Goal: Task Accomplishment & Management: Use online tool/utility

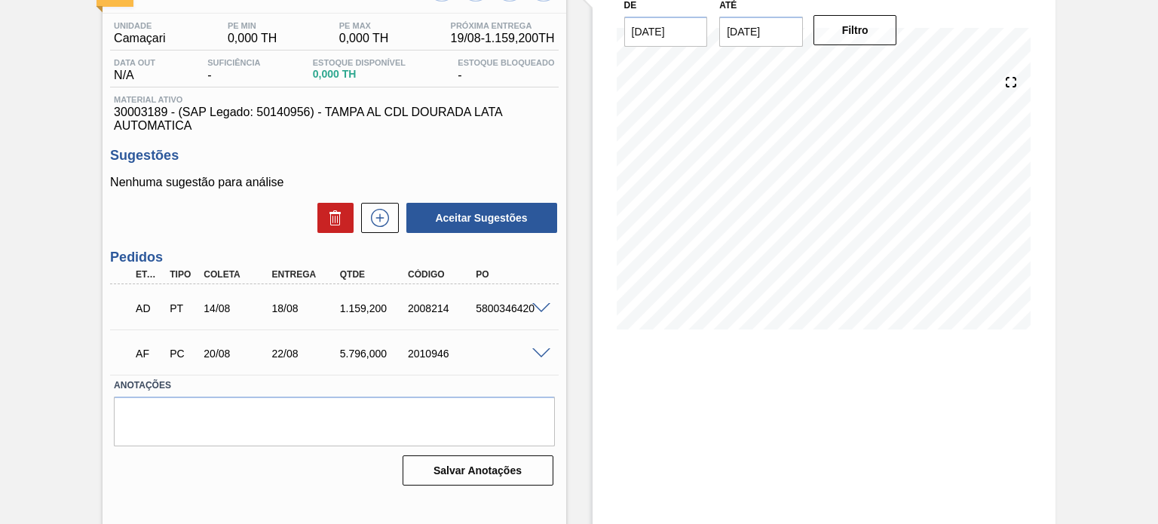
scroll to position [124, 0]
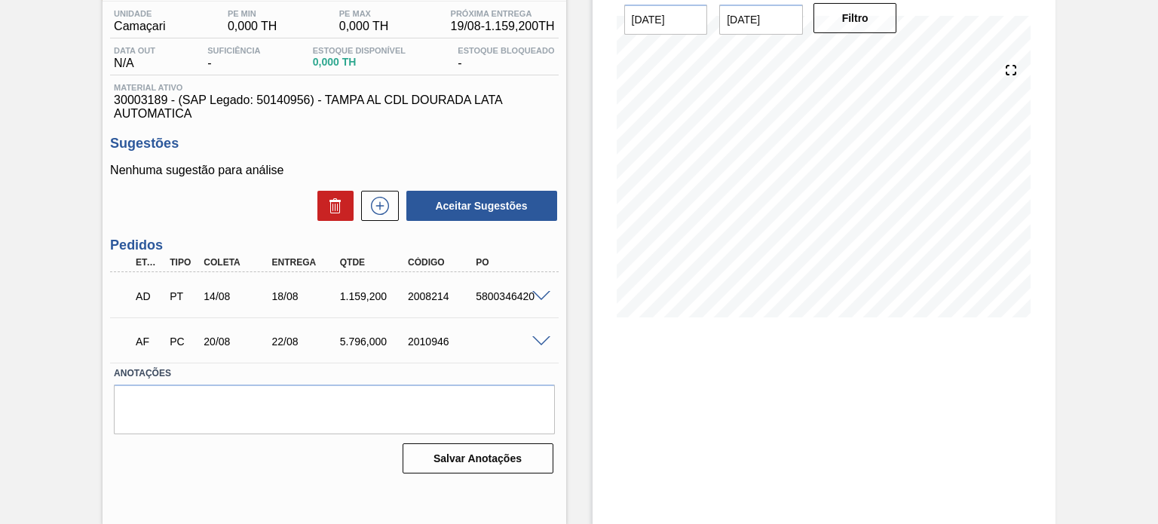
click at [537, 339] on span at bounding box center [541, 341] width 18 height 11
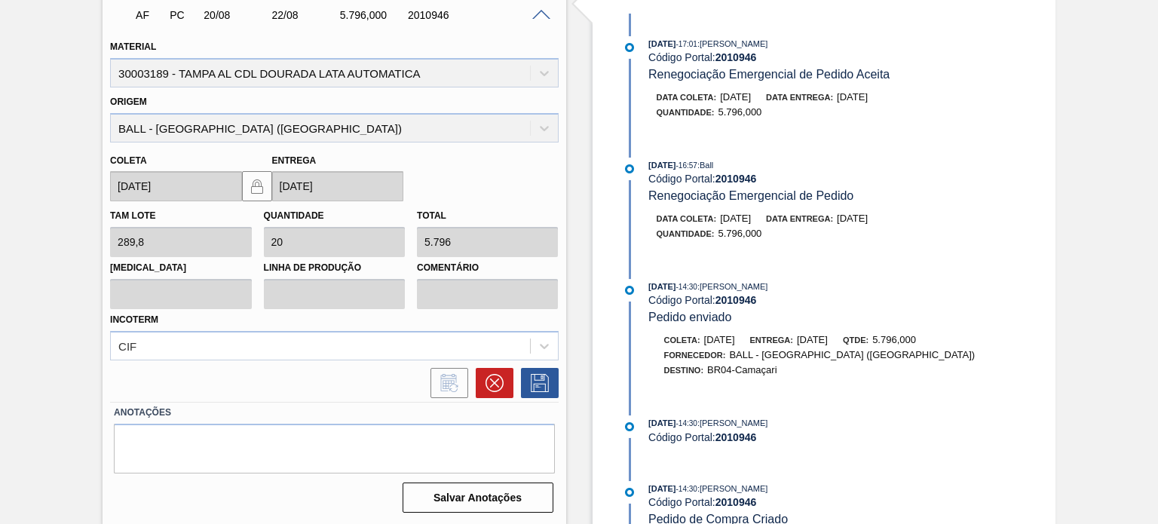
scroll to position [299, 0]
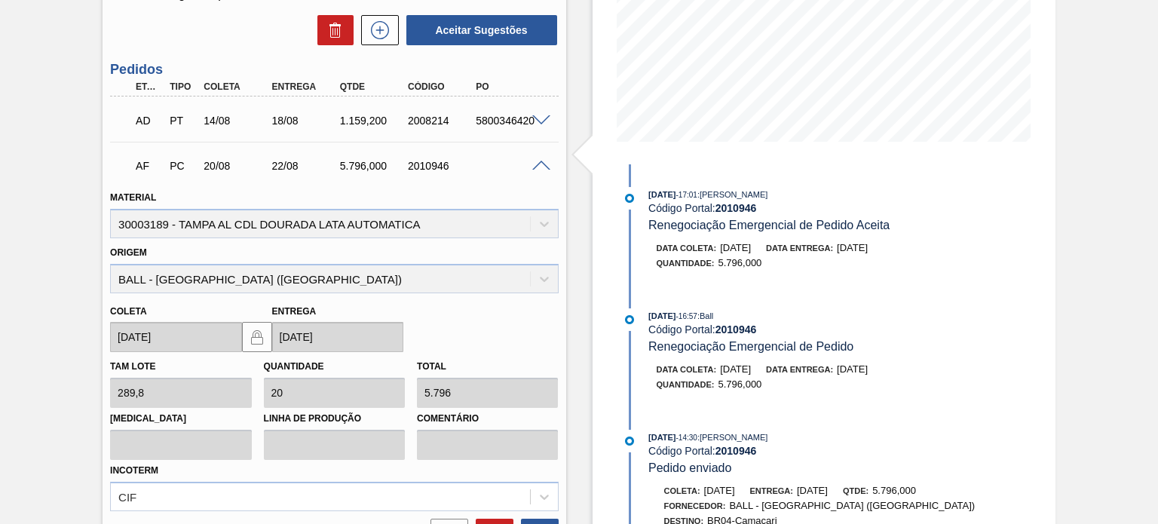
click at [540, 165] on span at bounding box center [541, 166] width 18 height 11
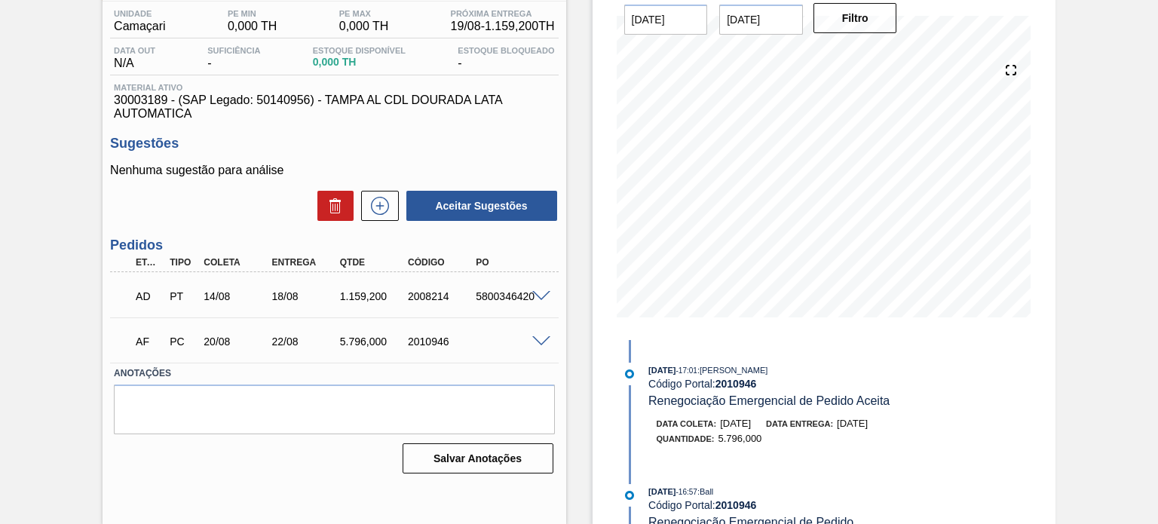
scroll to position [48, 0]
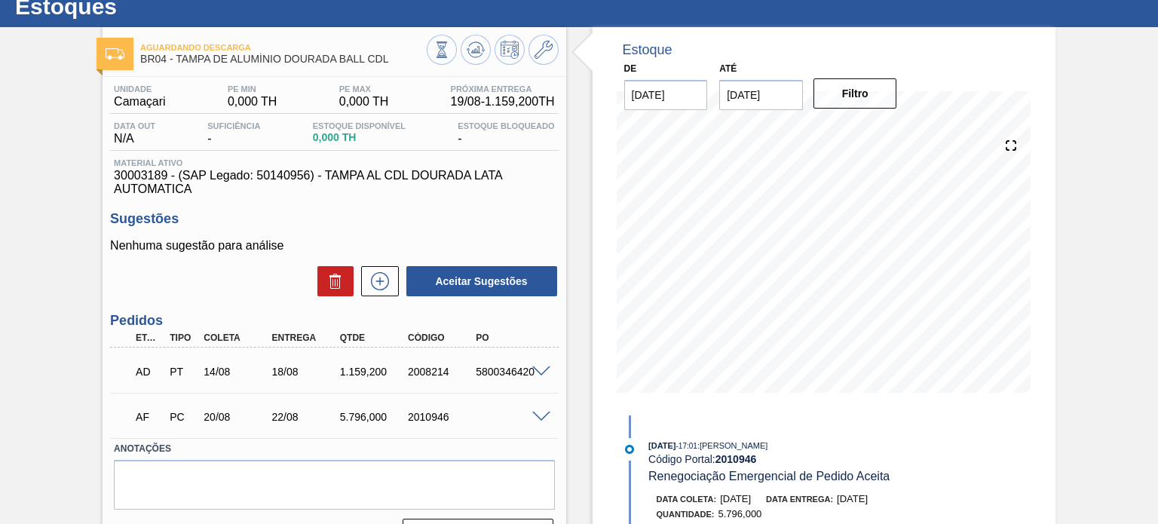
click at [535, 418] on span at bounding box center [541, 417] width 18 height 11
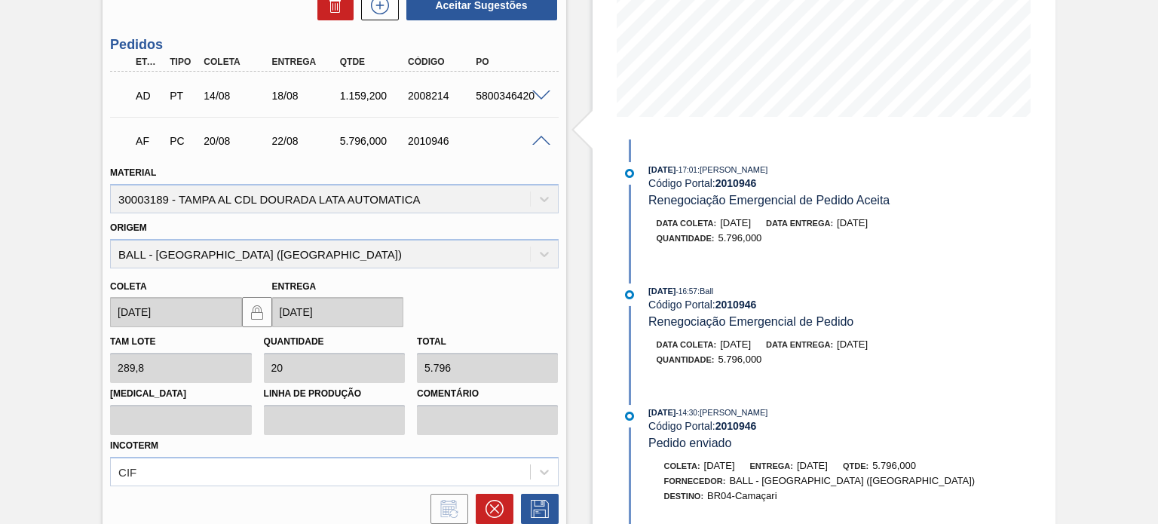
scroll to position [350, 0]
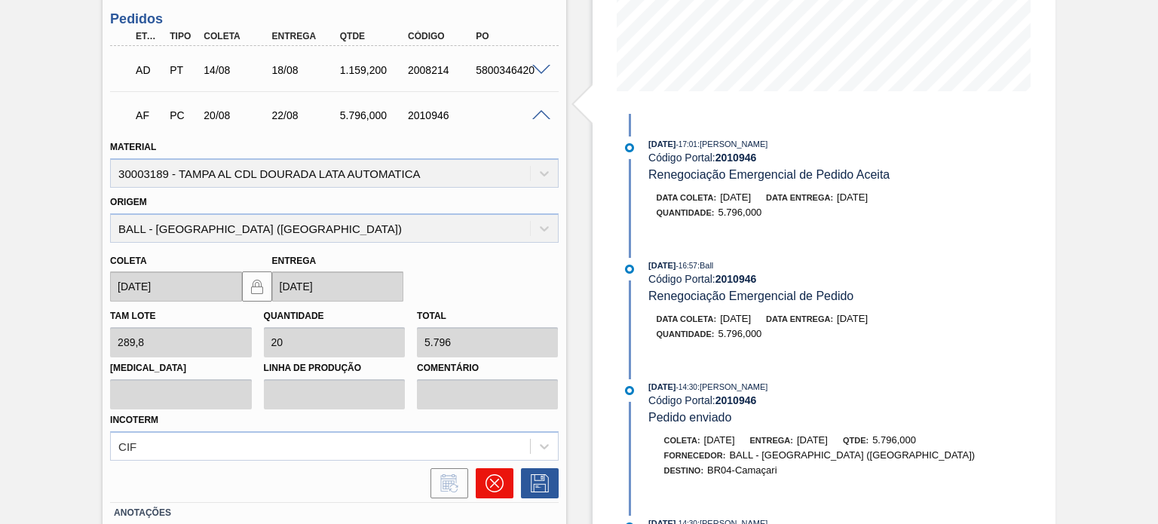
click at [486, 474] on icon at bounding box center [495, 483] width 18 height 18
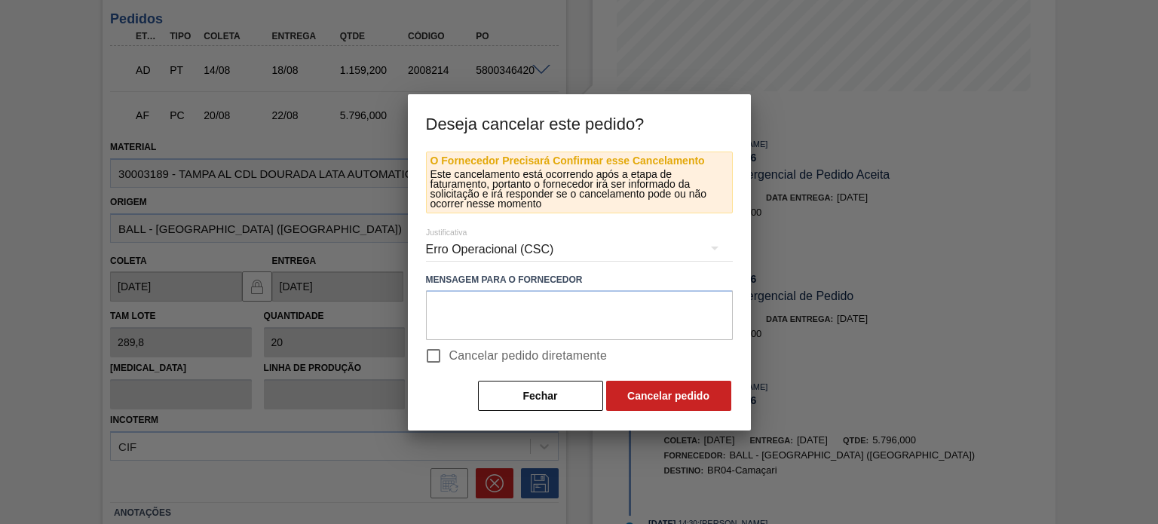
click at [431, 359] on input "Cancelar pedido diretamente" at bounding box center [434, 356] width 32 height 32
checkbox input "true"
click at [703, 397] on button "Cancelar pedido" at bounding box center [668, 396] width 125 height 30
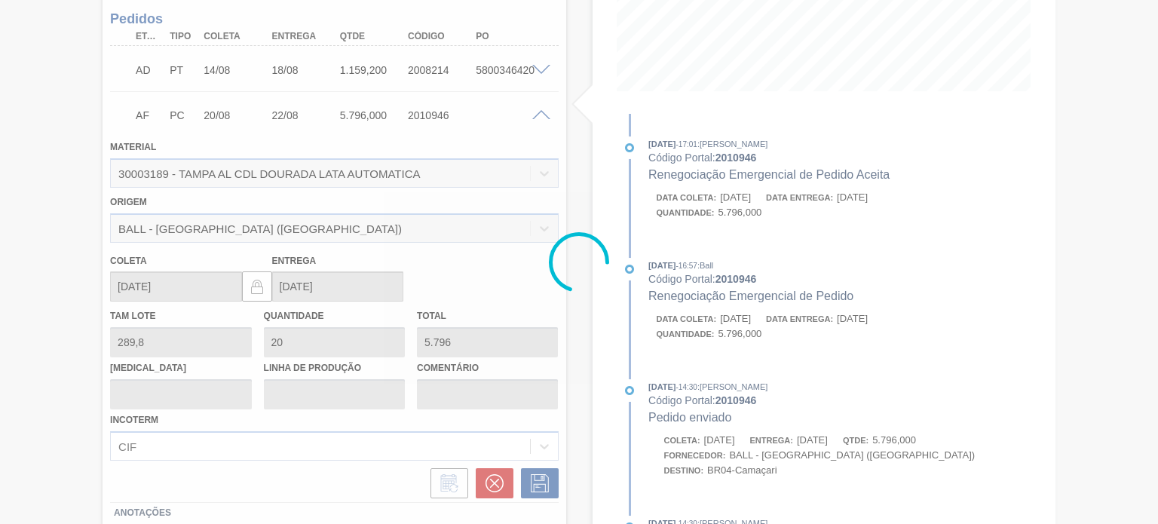
scroll to position [124, 0]
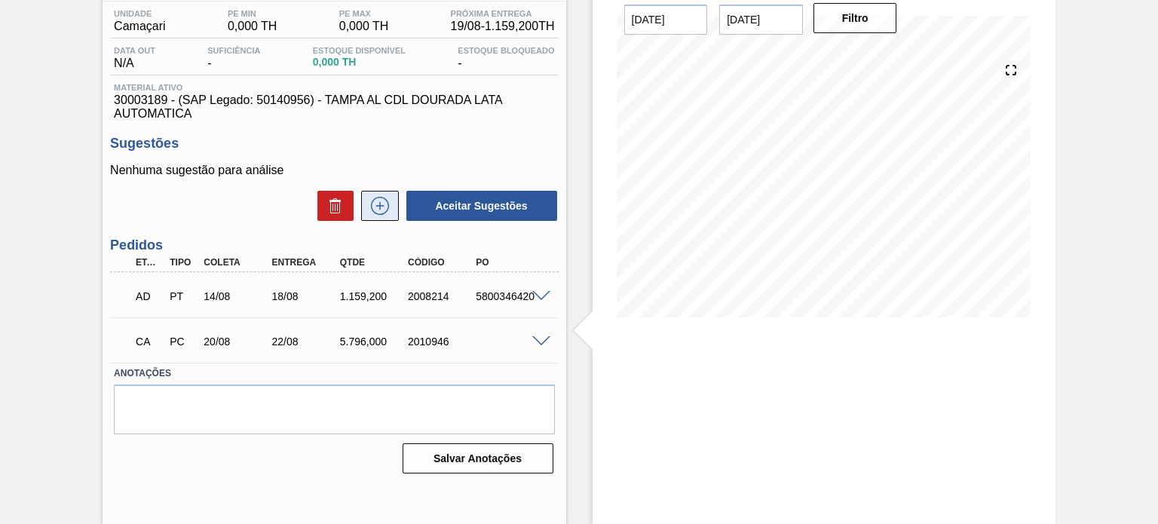
click at [388, 202] on icon at bounding box center [380, 206] width 24 height 18
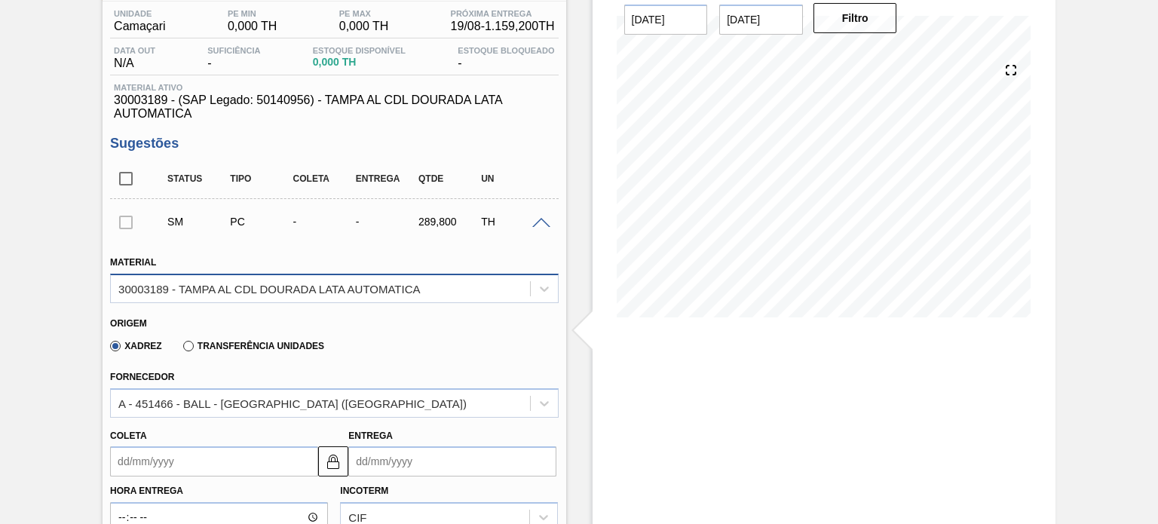
scroll to position [199, 0]
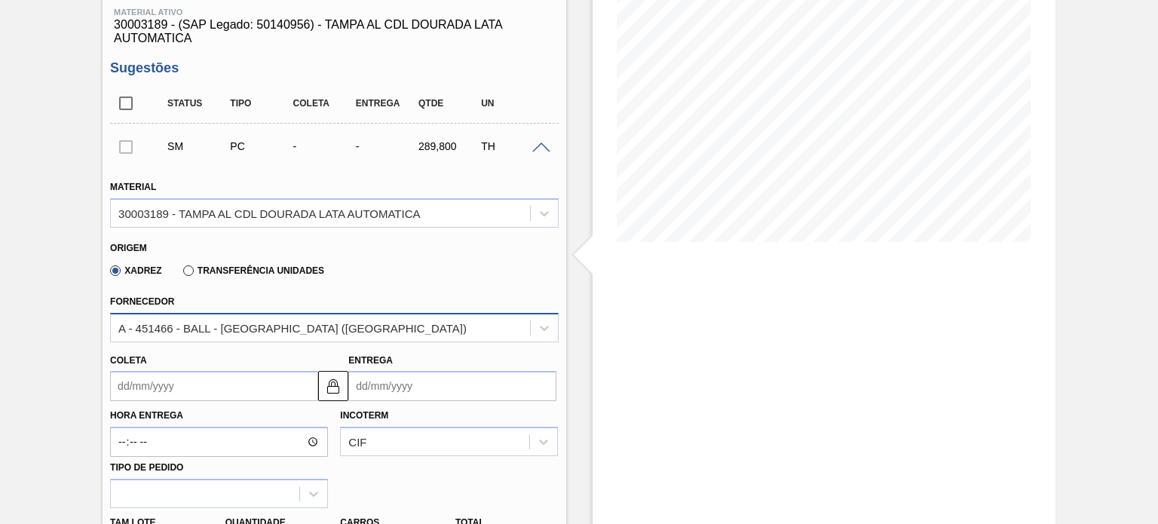
click at [300, 320] on div "A - 451466 - BALL - [GEOGRAPHIC_DATA] ([GEOGRAPHIC_DATA])" at bounding box center [320, 328] width 418 height 22
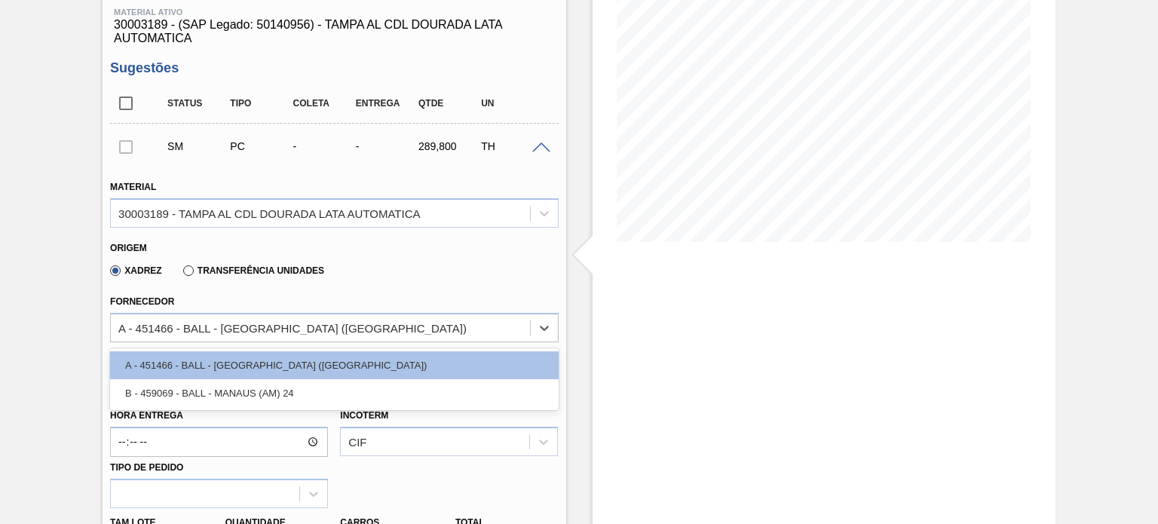
click at [0, 354] on div "Aguardando Descarga BR04 - [GEOGRAPHIC_DATA] DE ALUMÍNIO DOURADA BALL CDL Unida…" at bounding box center [579, 484] width 1158 height 1216
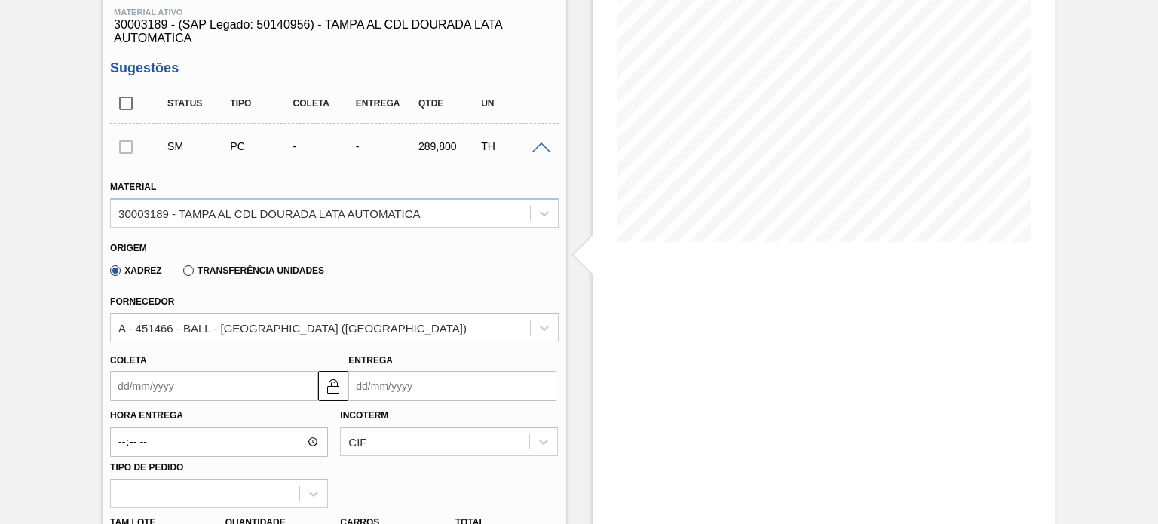
click at [166, 386] on input "Coleta" at bounding box center [214, 386] width 208 height 30
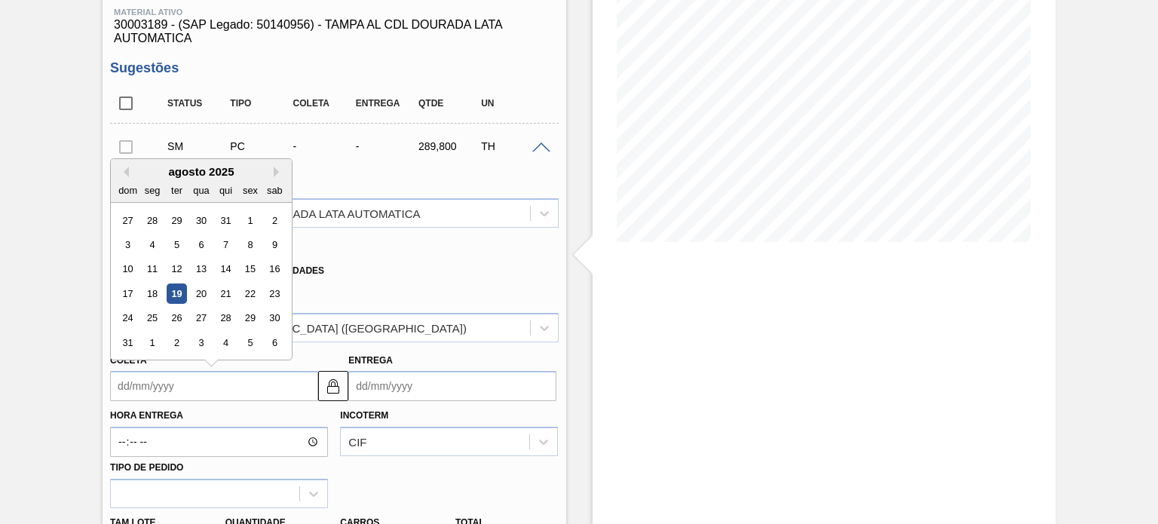
click at [19, 288] on div "Aguardando Descarga BR04 - [GEOGRAPHIC_DATA] DE ALUMÍNIO DOURADA BALL CDL Unida…" at bounding box center [579, 484] width 1158 height 1216
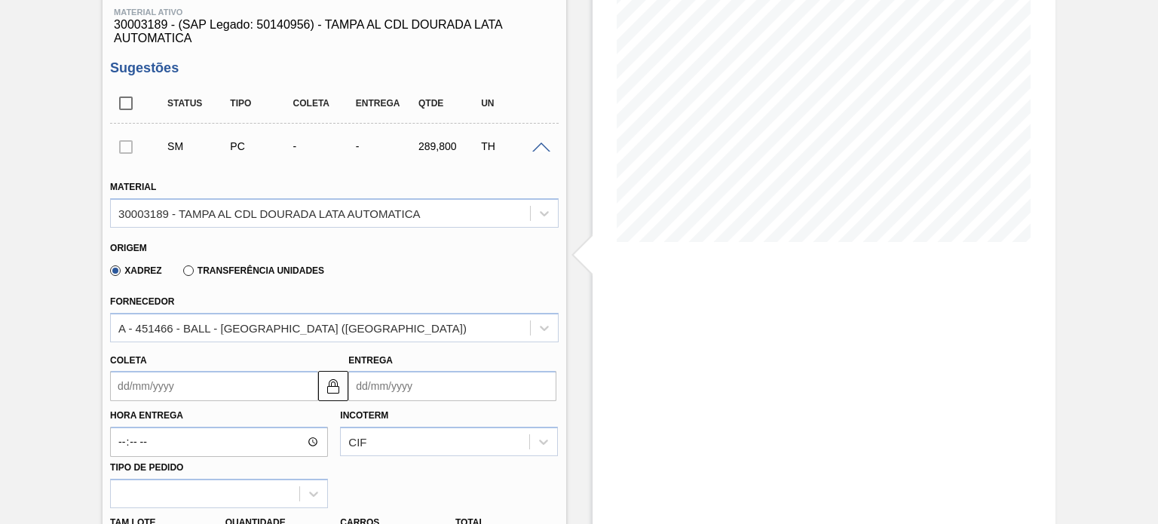
click at [192, 354] on div "Coleta" at bounding box center [214, 376] width 208 height 52
click at [196, 385] on input "Coleta" at bounding box center [214, 386] width 208 height 30
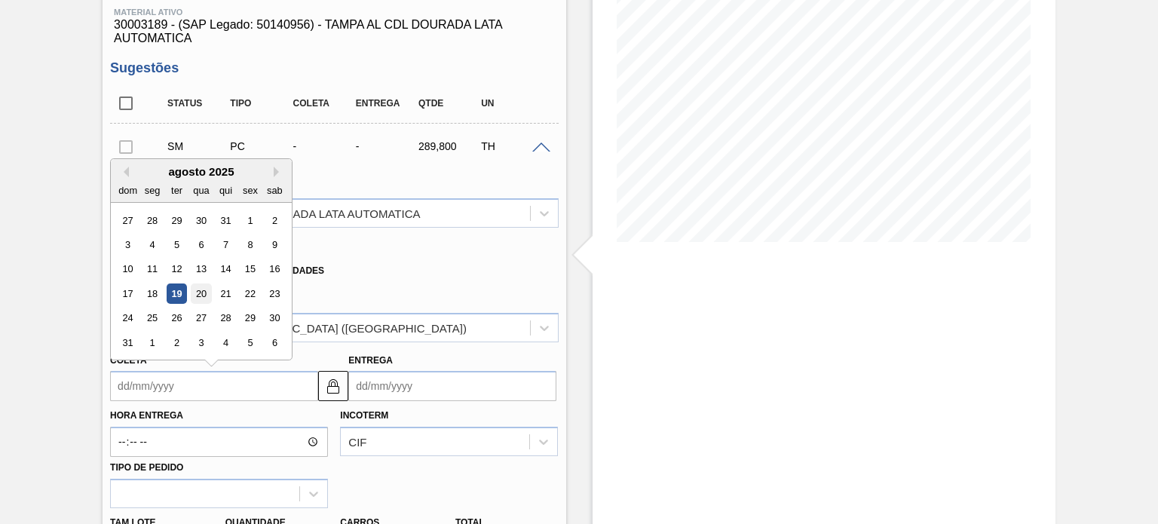
click at [201, 294] on div "20" at bounding box center [202, 294] width 20 height 20
type input "[DATE]"
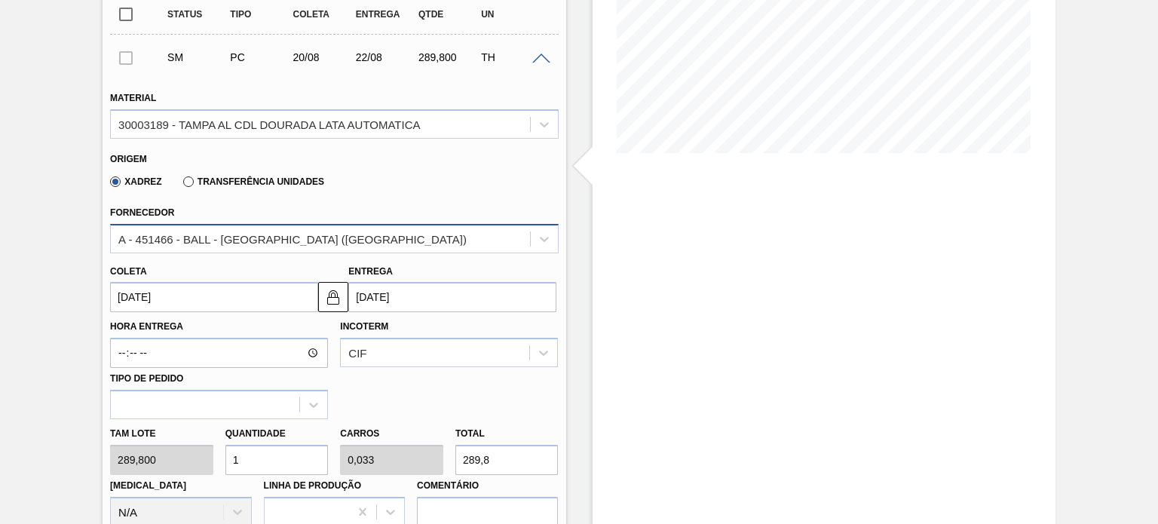
scroll to position [350, 0]
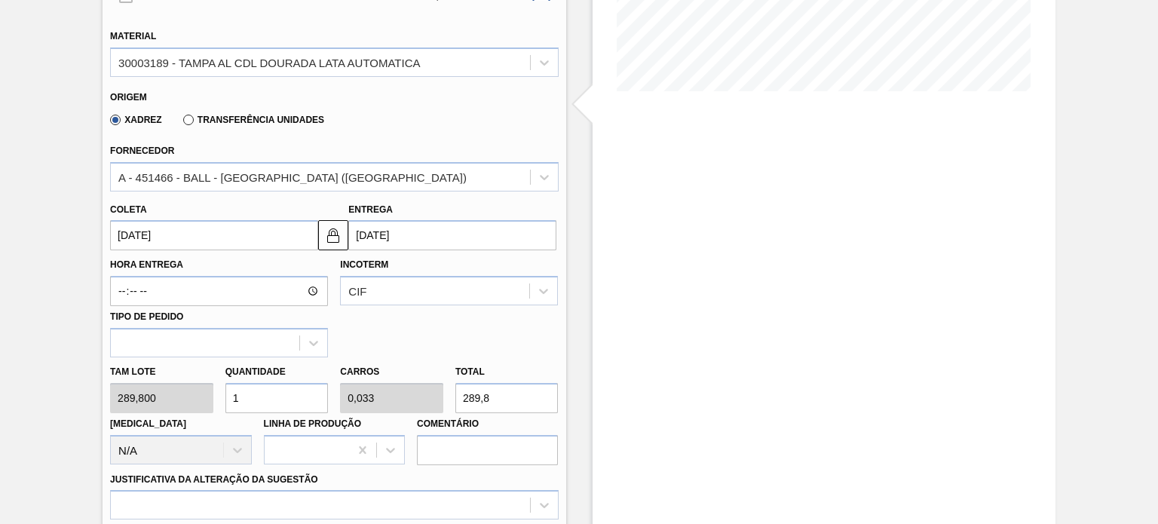
click at [192, 402] on div "Tam lote 289,800 Quantidade 1 Carros 0,033 Total 289,8 [MEDICAL_DATA] N/A Linha…" at bounding box center [334, 411] width 460 height 108
type input "2"
type input "0,067"
type input "579,6"
type input "20"
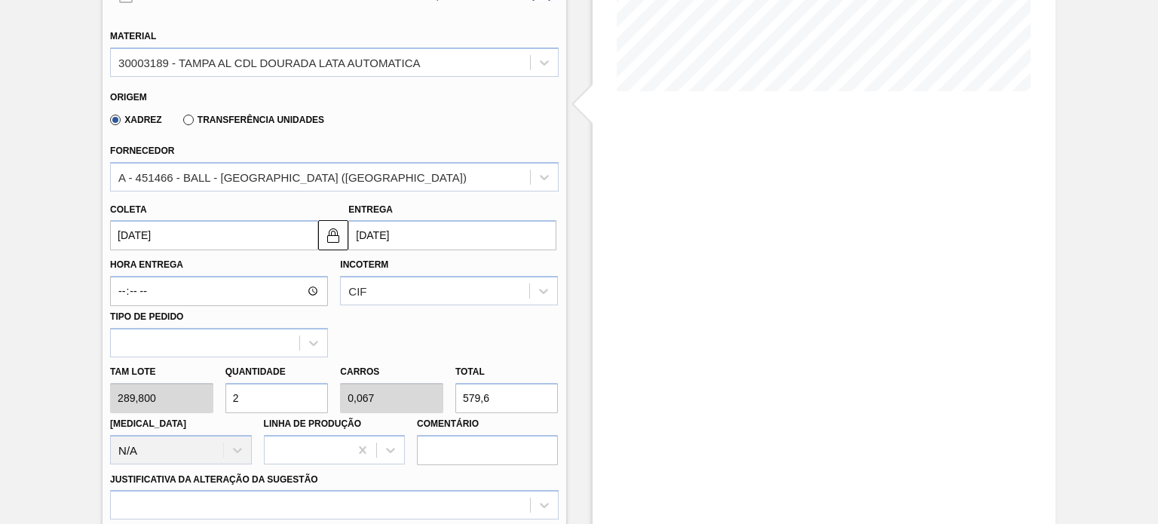
type input "0,667"
type input "5.796"
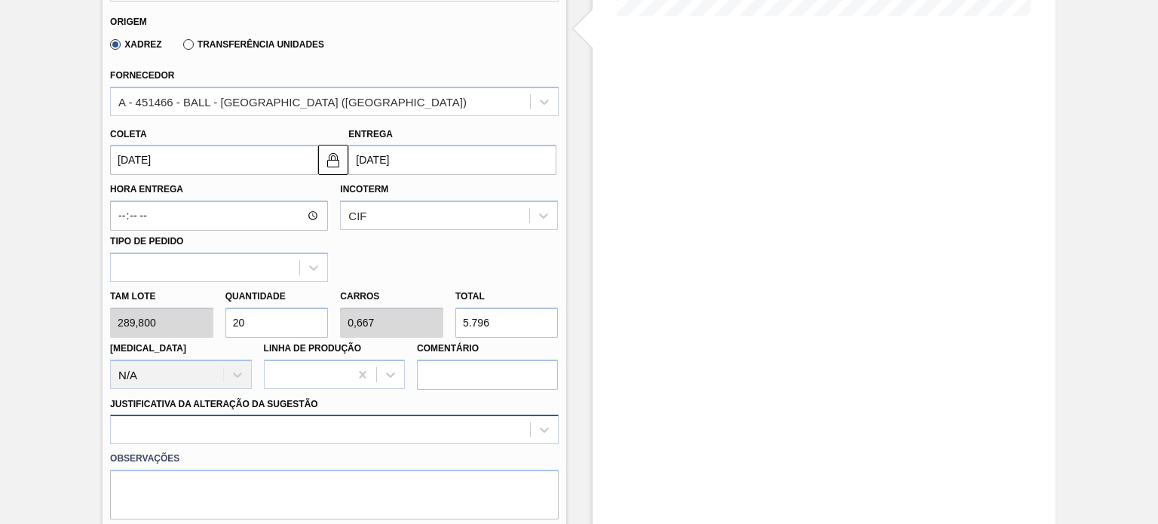
type input "20"
click at [254, 434] on div at bounding box center [334, 429] width 448 height 29
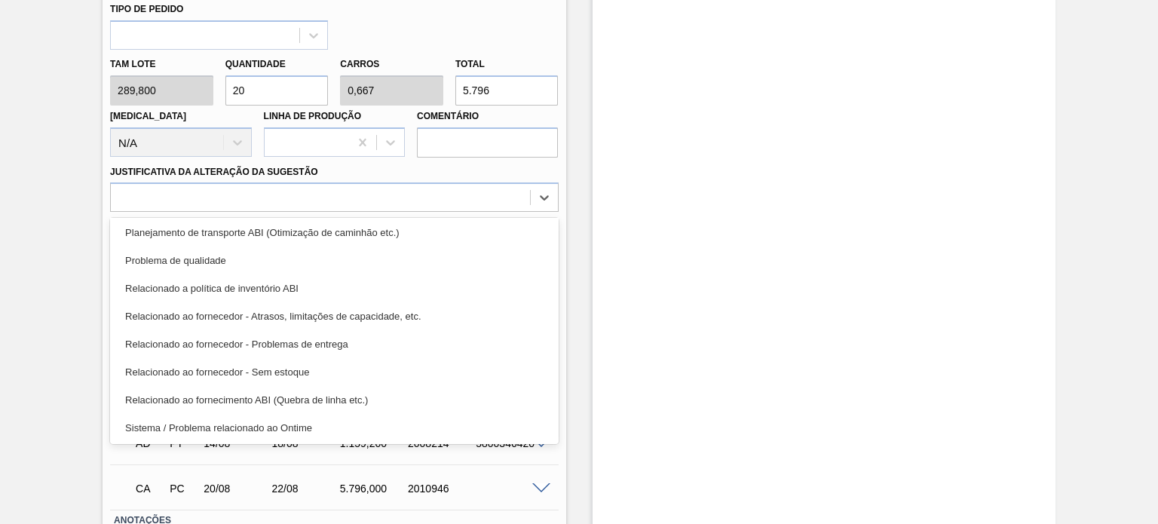
scroll to position [281, 0]
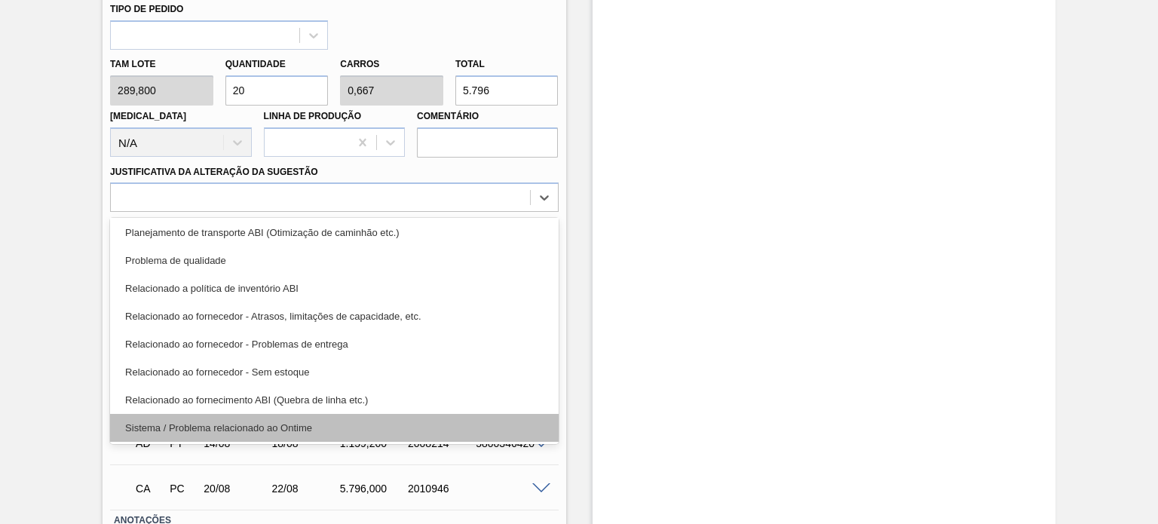
click at [255, 424] on div "Sistema / Problema relacionado ao Ontime" at bounding box center [334, 428] width 448 height 28
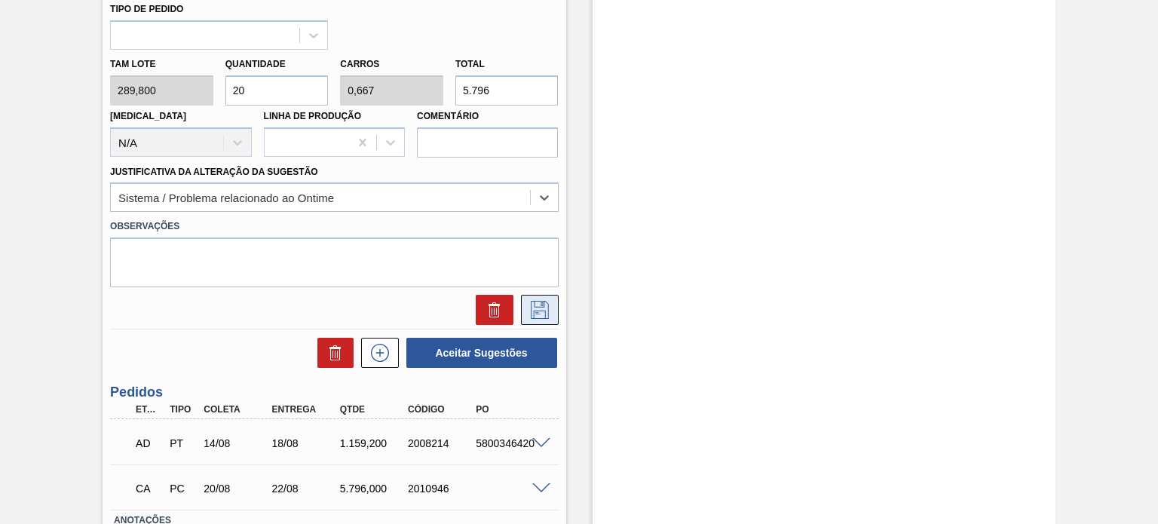
click at [538, 298] on button at bounding box center [540, 310] width 38 height 30
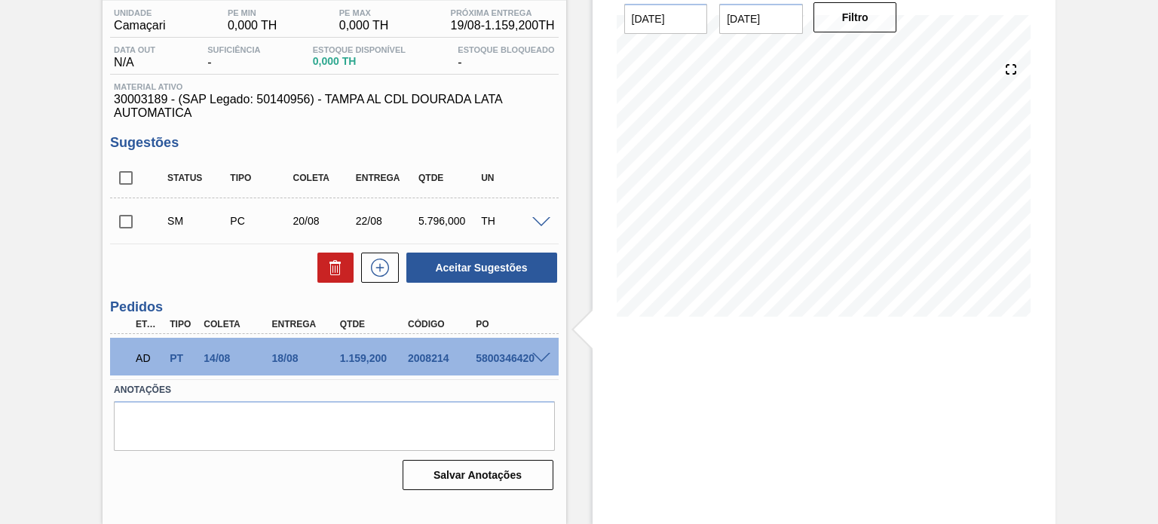
scroll to position [124, 0]
click at [130, 225] on input "checkbox" at bounding box center [126, 223] width 32 height 32
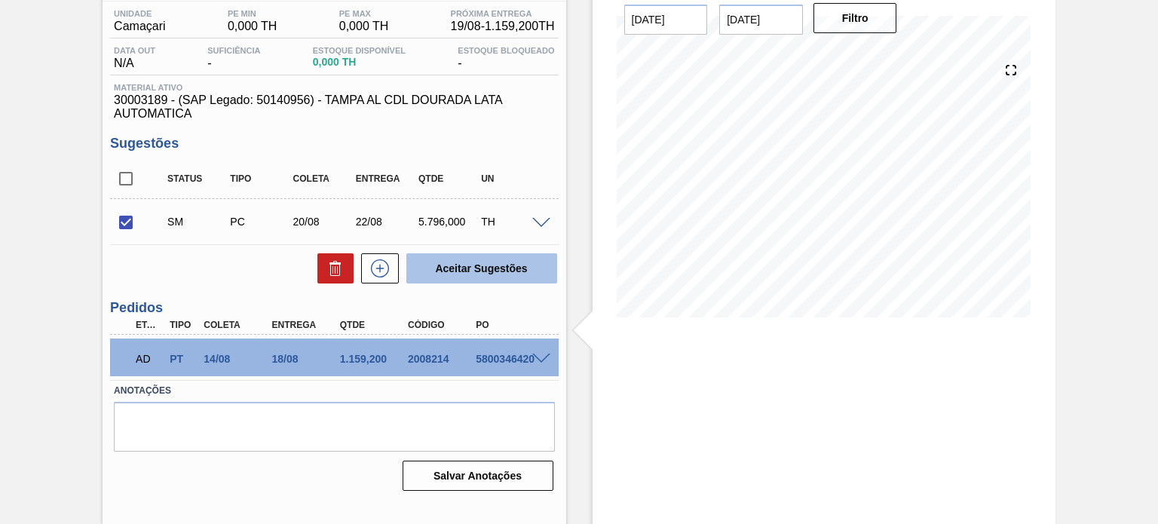
click at [504, 268] on button "Aceitar Sugestões" at bounding box center [481, 268] width 151 height 30
checkbox input "false"
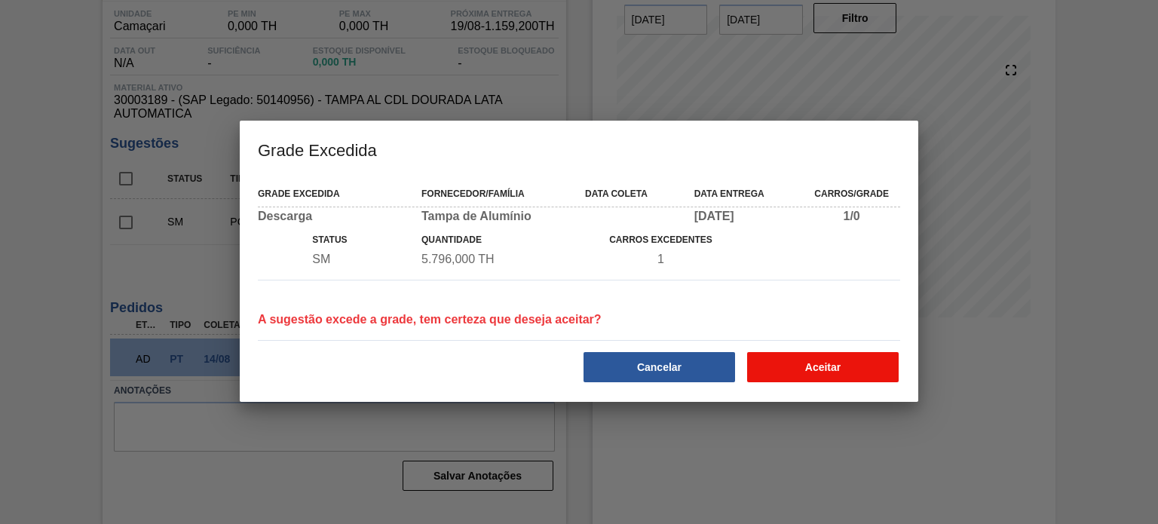
click at [794, 358] on button "Aceitar" at bounding box center [823, 367] width 152 height 30
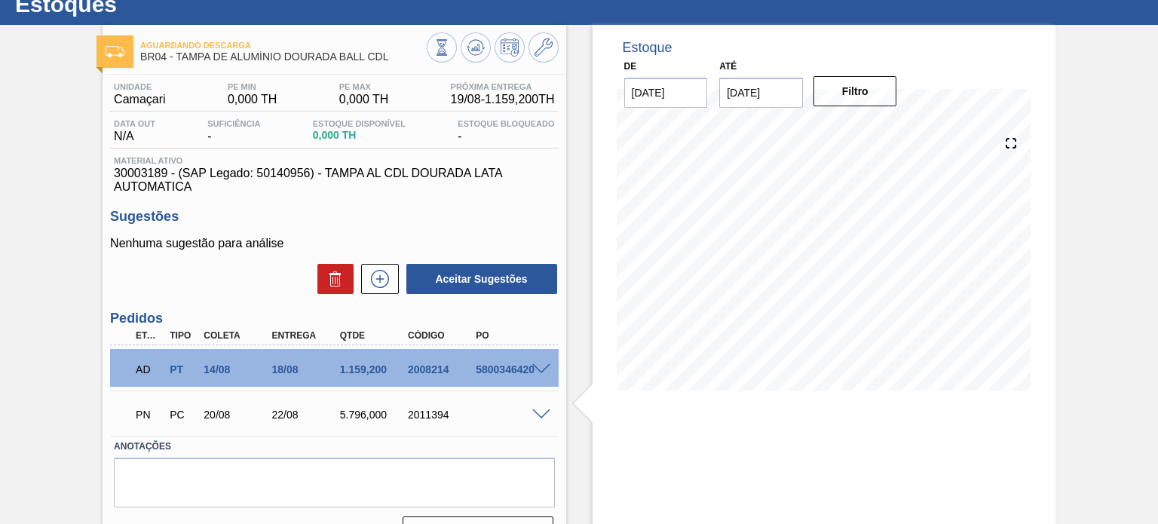
scroll to position [0, 0]
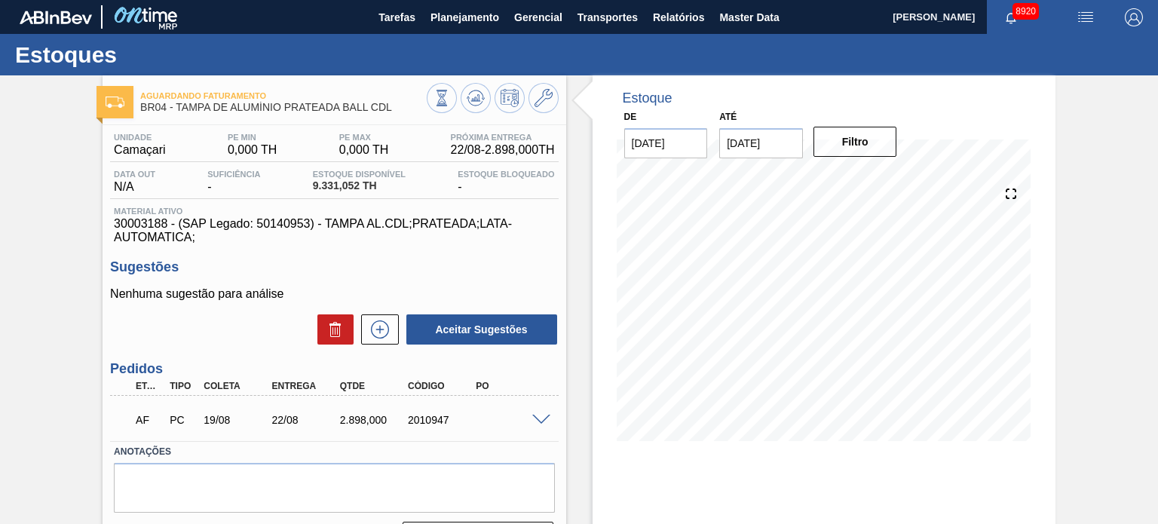
click at [545, 423] on span at bounding box center [541, 420] width 18 height 11
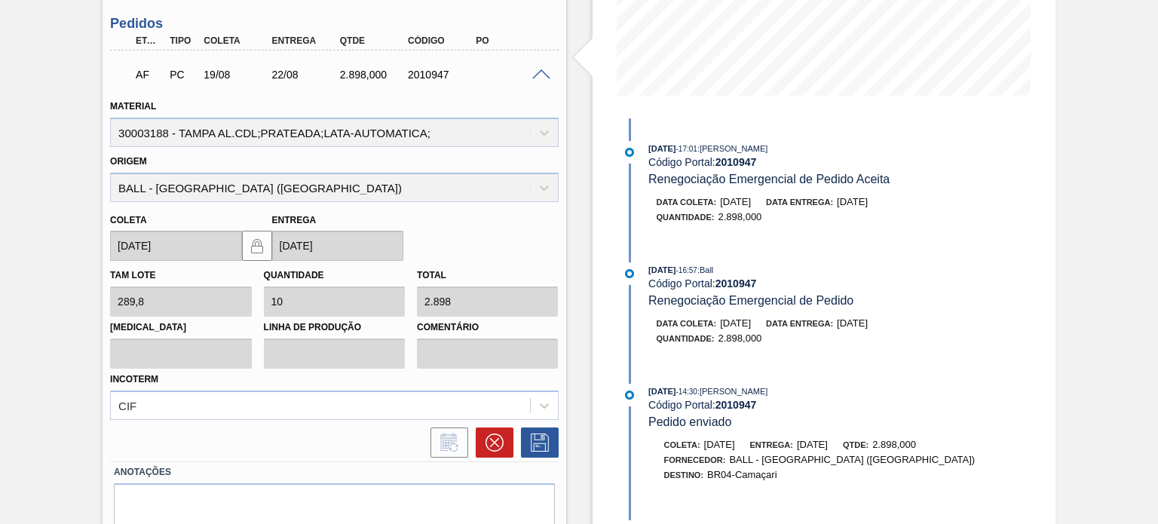
scroll to position [377, 0]
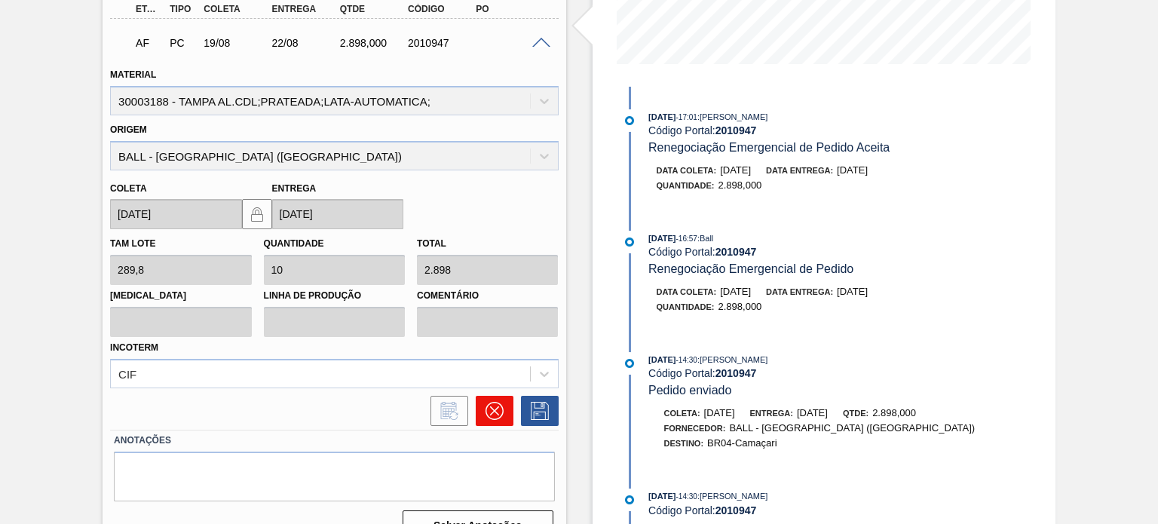
click at [493, 409] on icon at bounding box center [495, 411] width 18 height 18
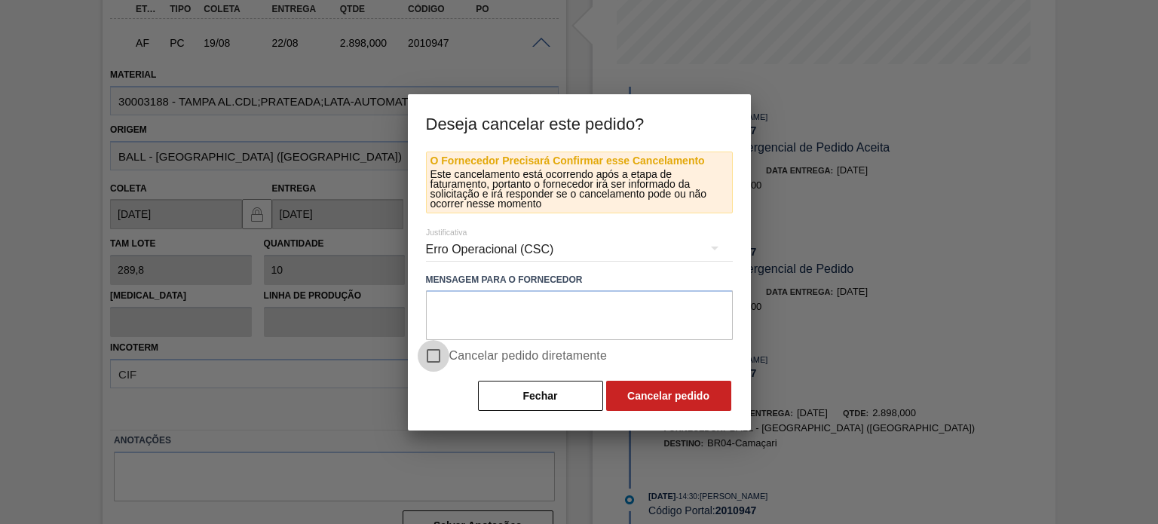
click at [428, 351] on input "Cancelar pedido diretamente" at bounding box center [434, 356] width 32 height 32
checkbox input "true"
click at [675, 397] on button "Cancelar pedido" at bounding box center [668, 396] width 125 height 30
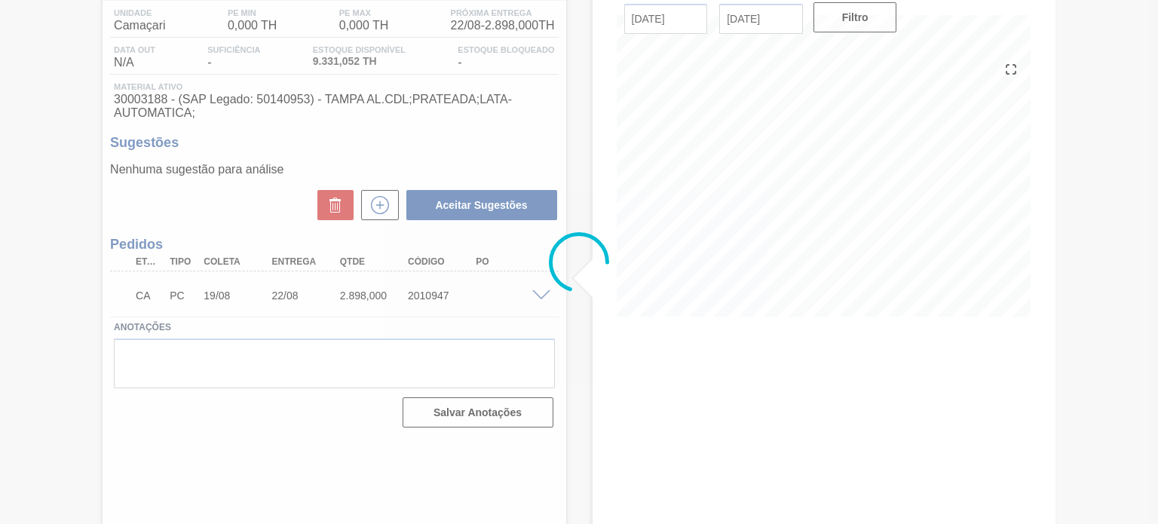
scroll to position [124, 0]
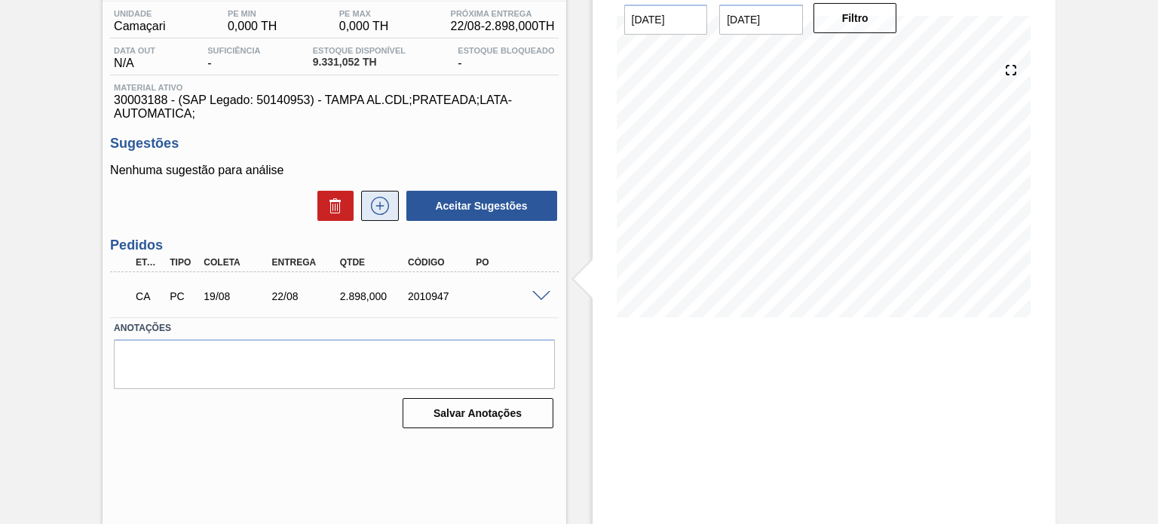
click at [372, 204] on icon at bounding box center [380, 206] width 24 height 18
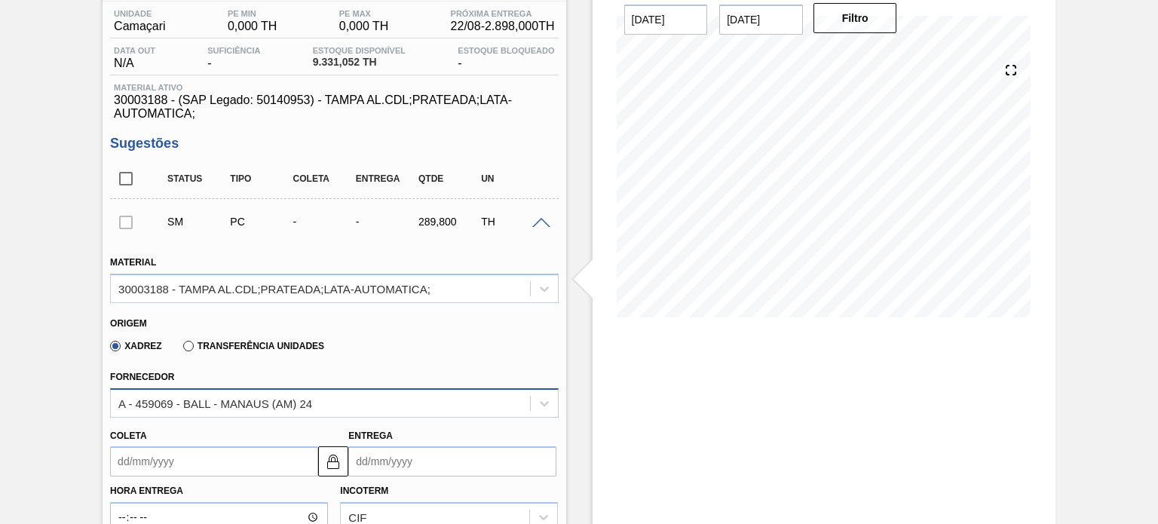
scroll to position [199, 0]
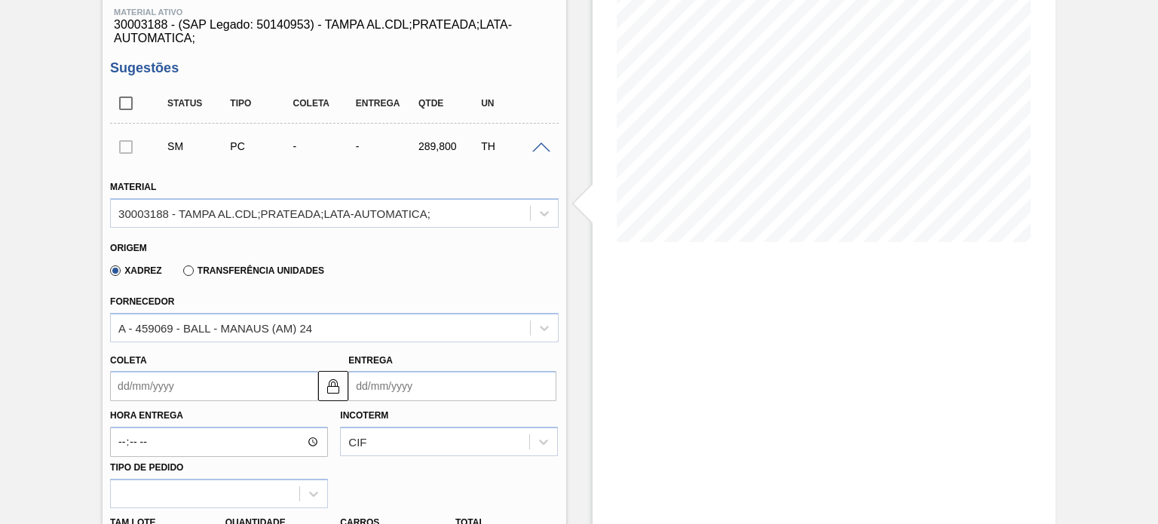
click at [209, 391] on input "Coleta" at bounding box center [214, 386] width 208 height 30
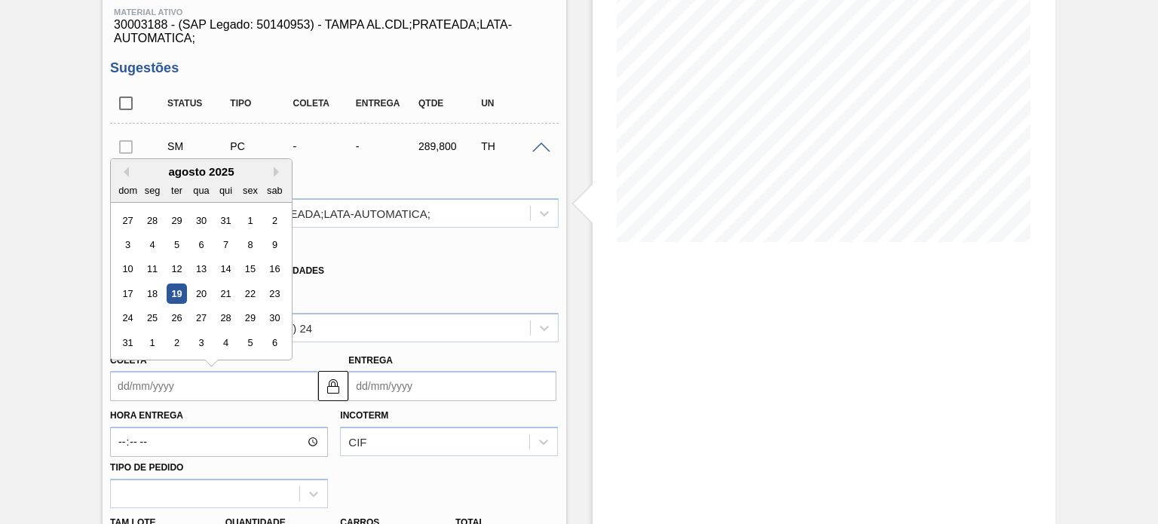
click at [408, 346] on div "Coleta Previous Month Next Month agosto 2025 dom seg ter qua qui sex sab 27 28 …" at bounding box center [334, 374] width 460 height 56
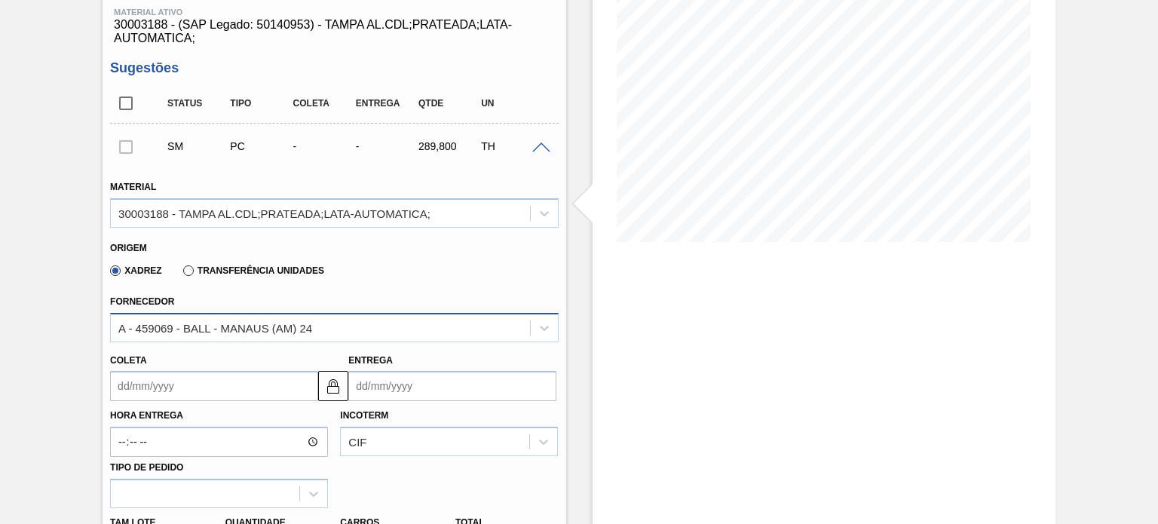
click at [401, 334] on div "A - 459069 - BALL - MANAUS (AM) 24" at bounding box center [320, 328] width 418 height 22
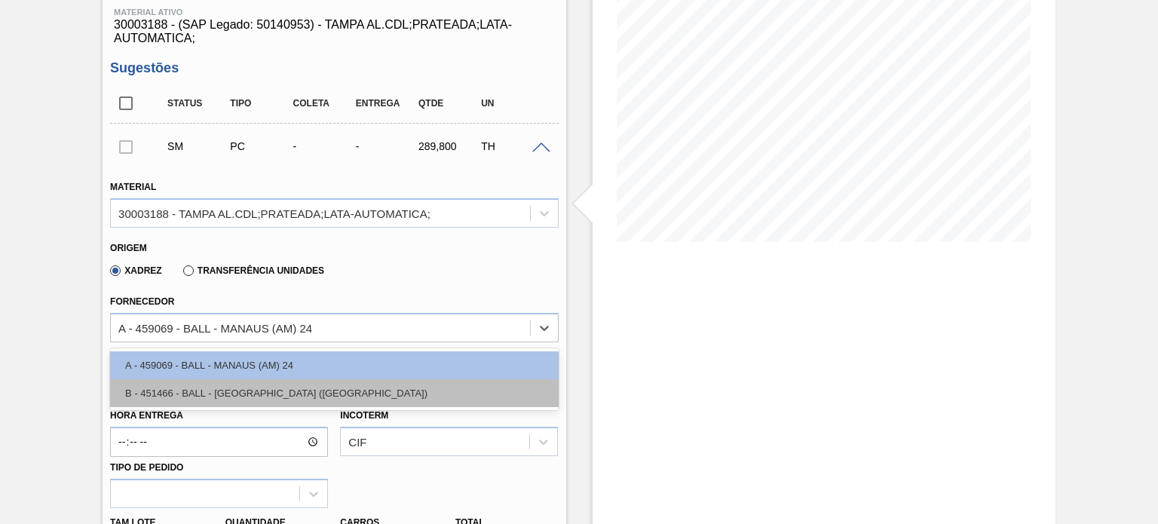
click at [302, 396] on div "B - 451466 - BALL - RECIFE (PE)" at bounding box center [334, 393] width 448 height 28
type input "0,033"
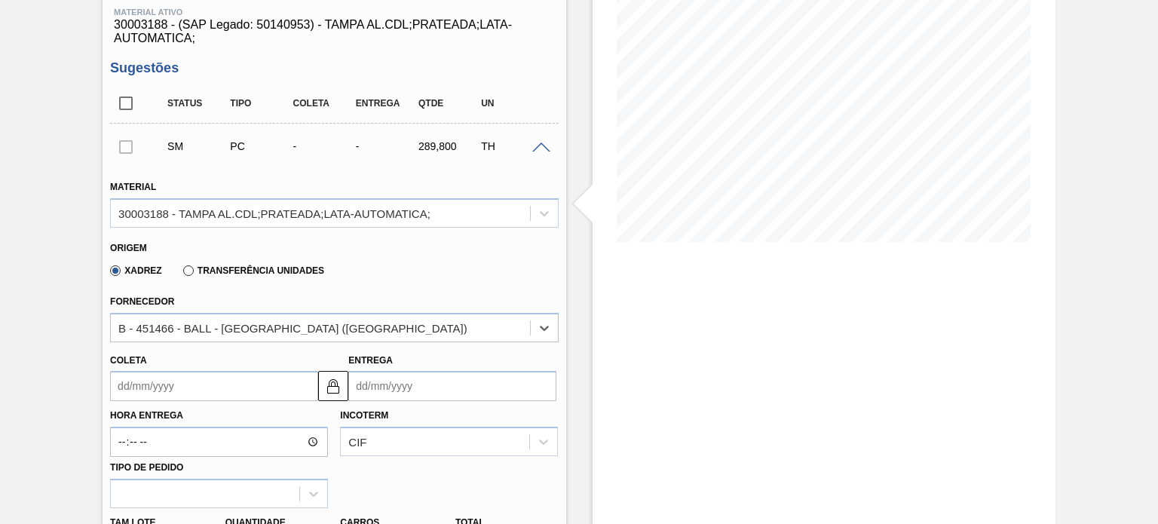
click at [238, 381] on input "Coleta" at bounding box center [214, 386] width 208 height 30
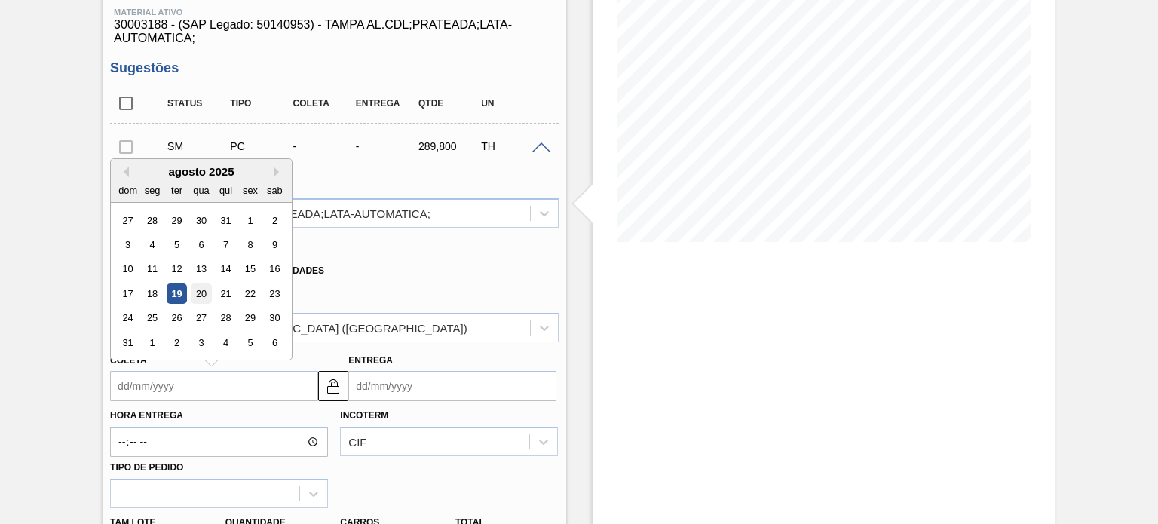
click at [199, 295] on div "20" at bounding box center [202, 294] width 20 height 20
type input "[DATE]"
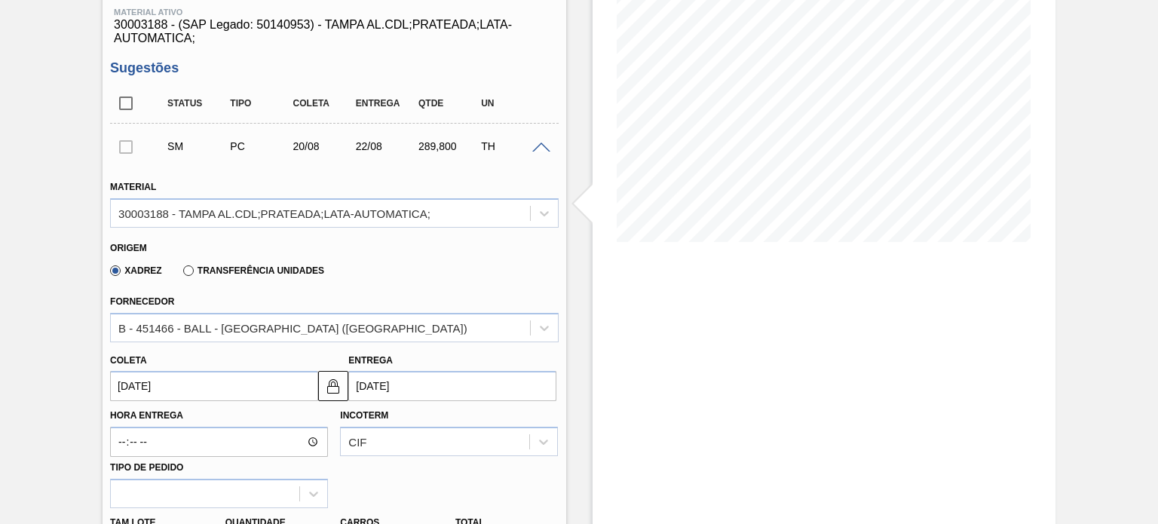
scroll to position [350, 0]
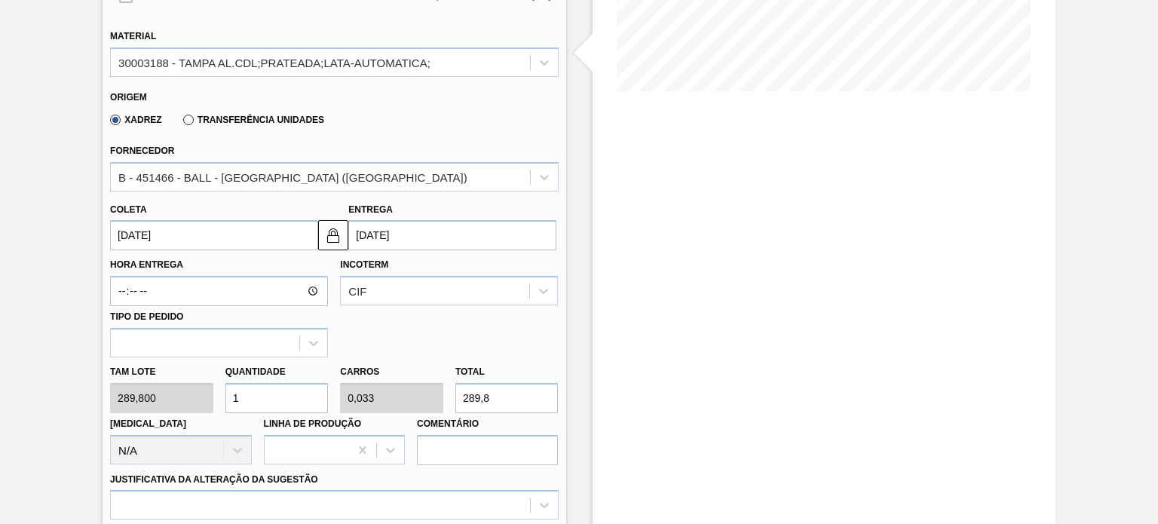
click at [207, 391] on div "Tam lote 289,800 Quantidade 1 Carros 0,033 Total 289,8 [MEDICAL_DATA] N/A Linha…" at bounding box center [334, 411] width 460 height 108
type input "0"
type input "1"
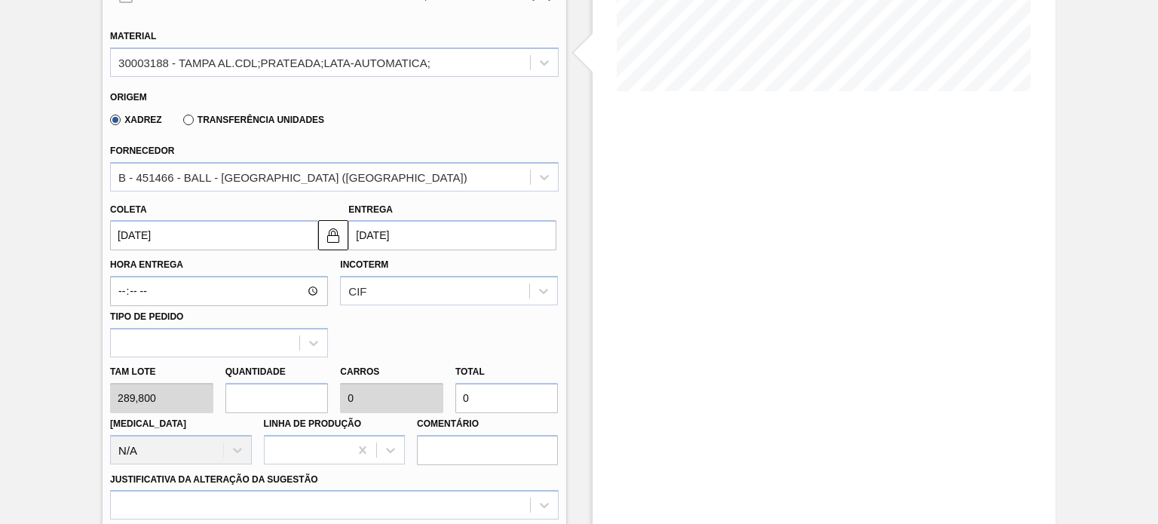
type input "0,033"
type input "289,8"
type input "10"
type input "0,333"
type input "2.898"
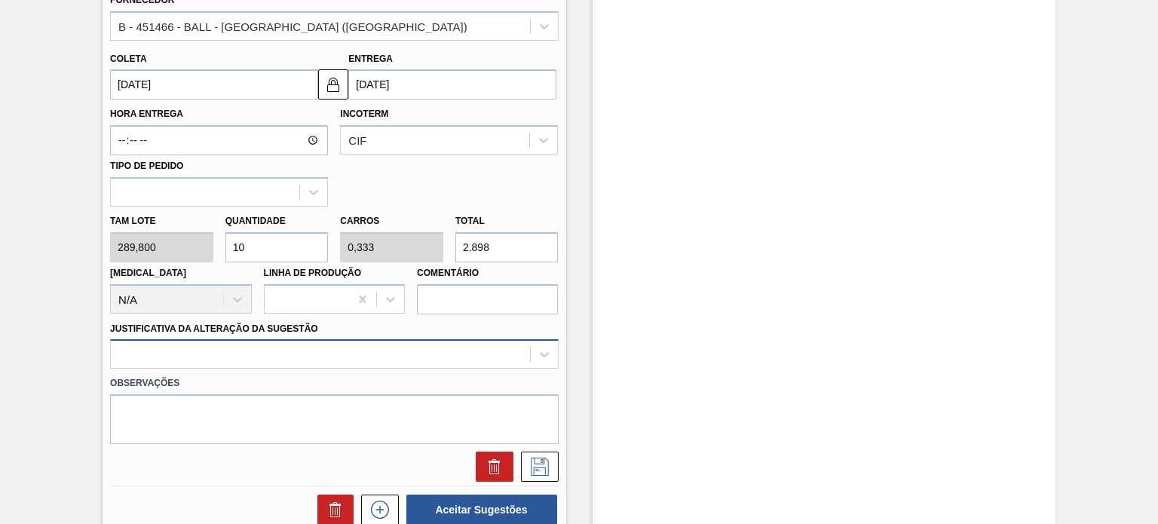
type input "10"
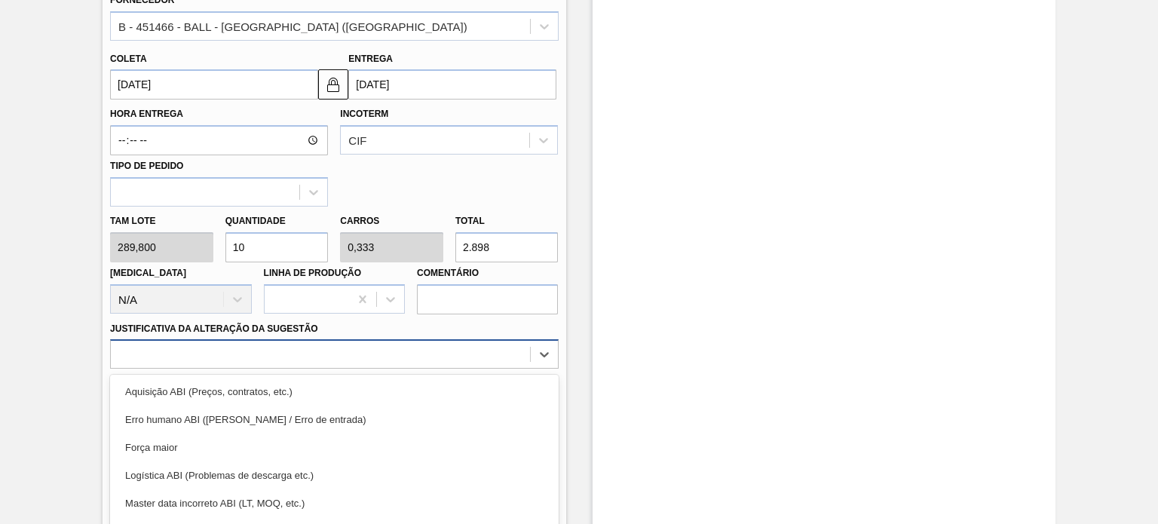
click at [212, 361] on div "option Força maior focused, 3 of 18. 18 results available. Use Up and Down to c…" at bounding box center [334, 353] width 448 height 29
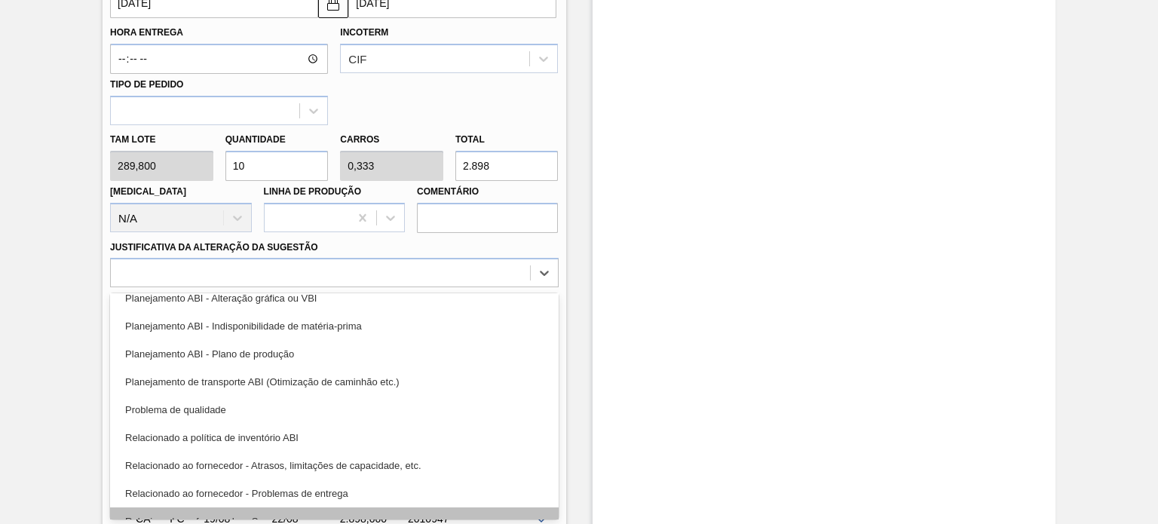
scroll to position [281, 0]
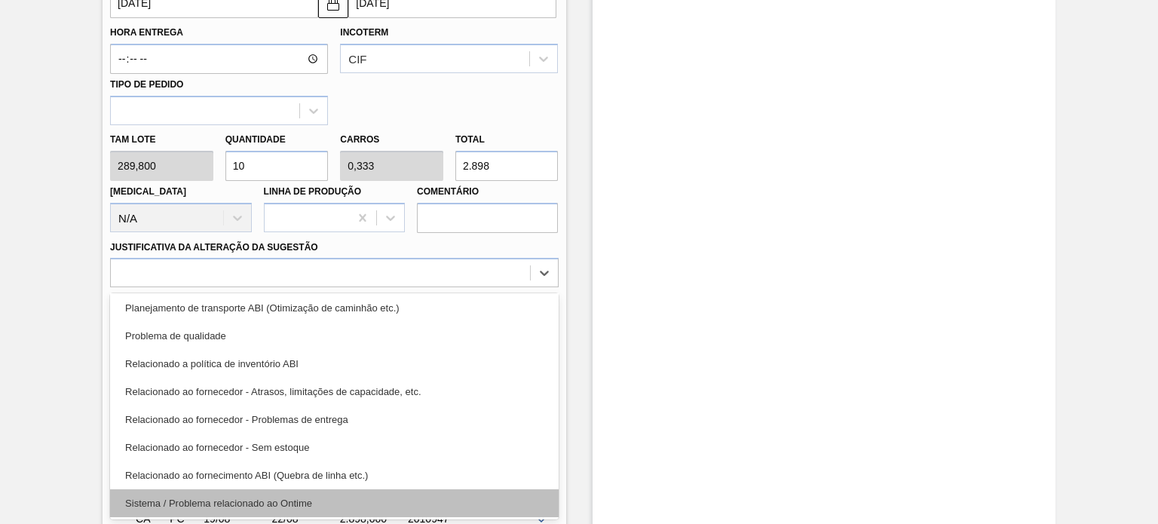
click at [235, 497] on div "Sistema / Problema relacionado ao Ontime" at bounding box center [334, 503] width 448 height 28
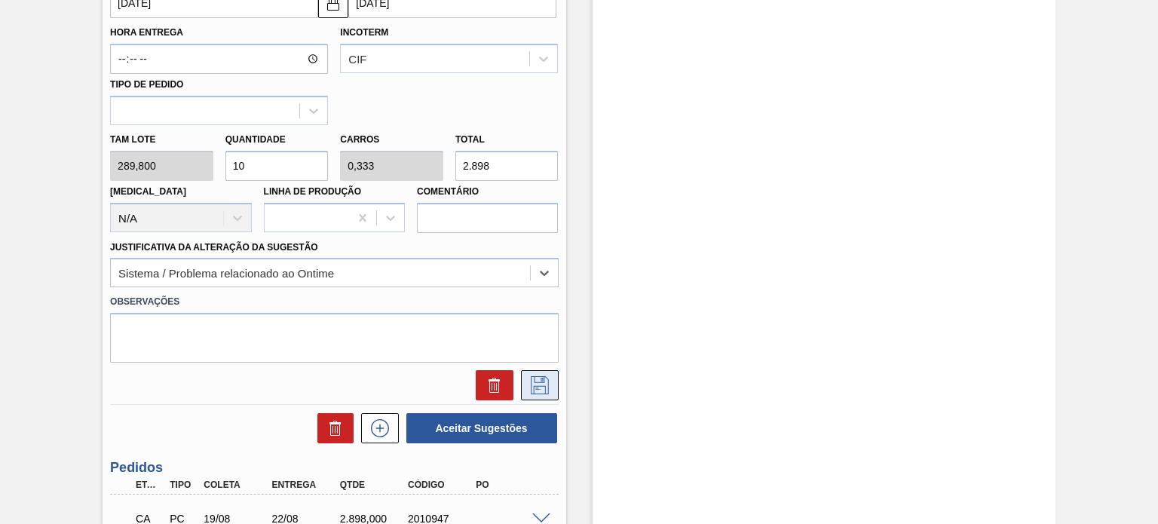
click at [532, 383] on icon at bounding box center [540, 385] width 24 height 18
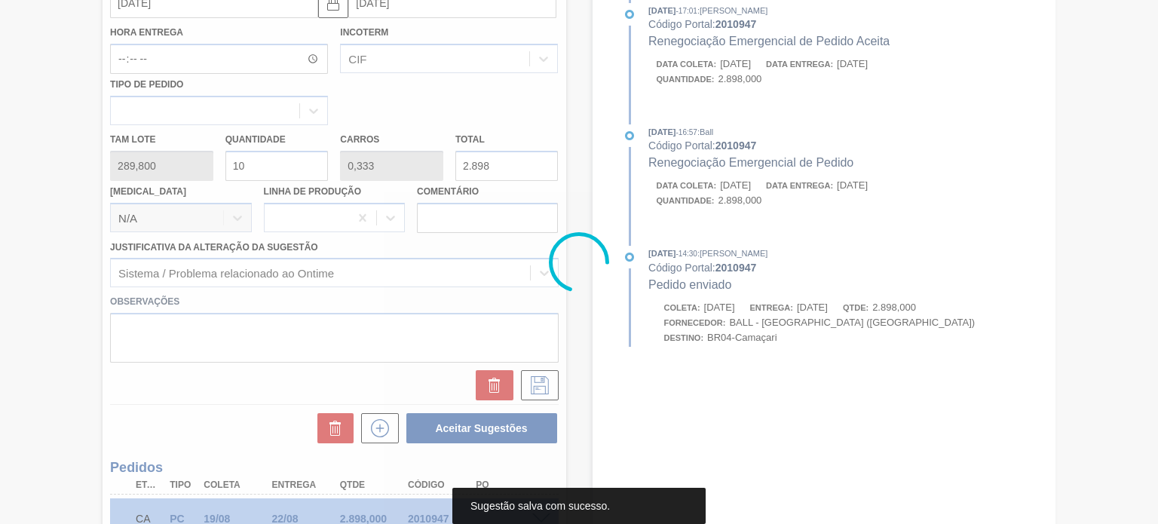
scroll to position [124, 0]
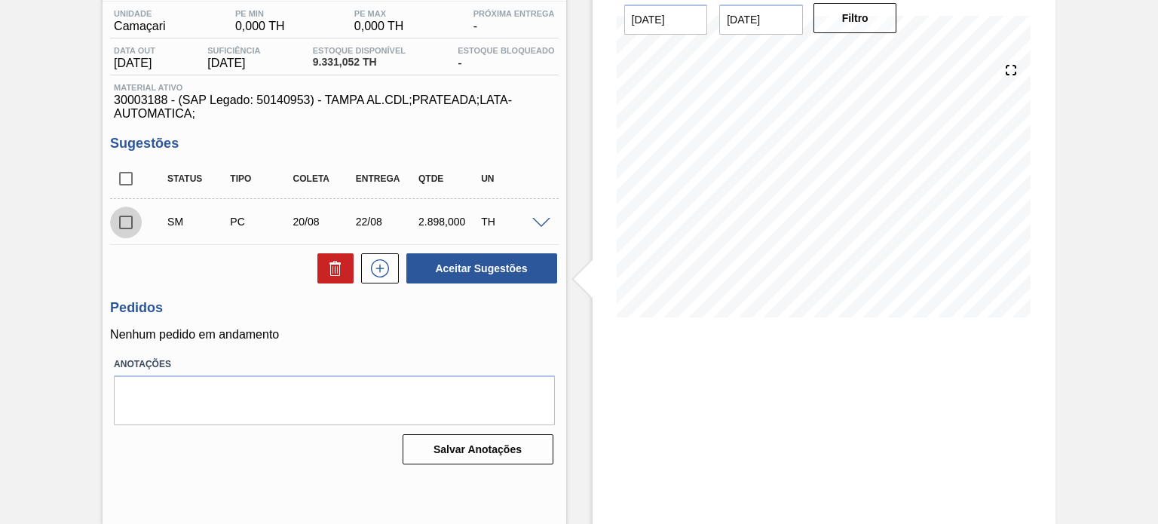
drag, startPoint x: 126, startPoint y: 223, endPoint x: 163, endPoint y: 240, distance: 40.5
click at [126, 223] on input "checkbox" at bounding box center [126, 223] width 32 height 32
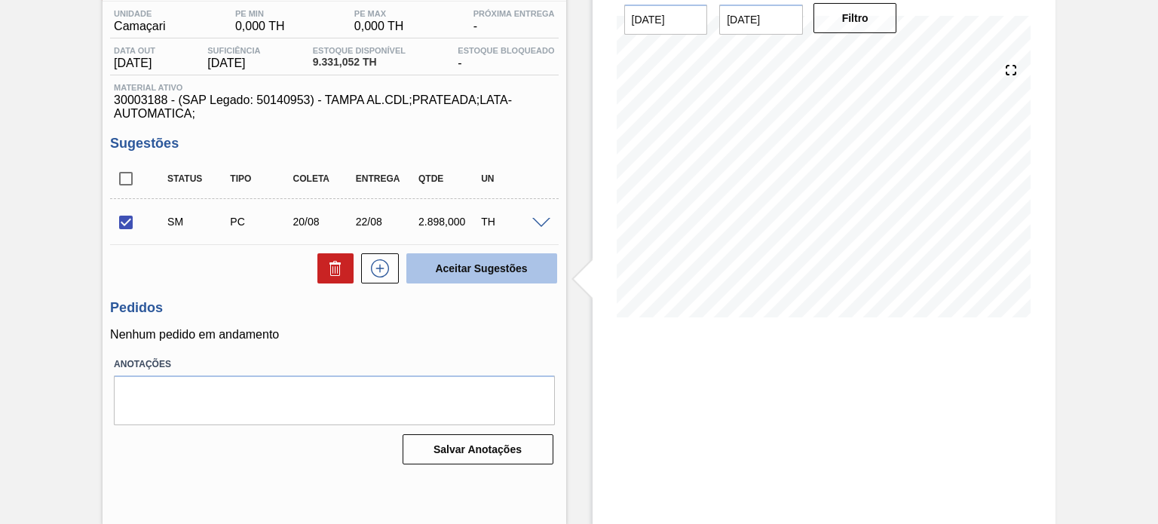
click at [455, 266] on button "Aceitar Sugestões" at bounding box center [481, 268] width 151 height 30
checkbox input "false"
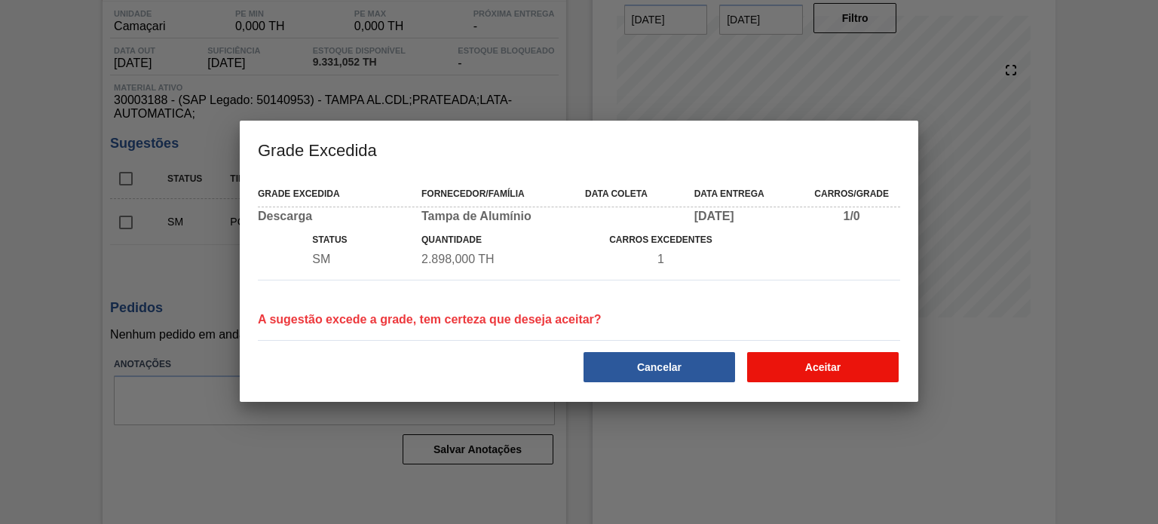
click at [868, 371] on button "Aceitar" at bounding box center [823, 367] width 152 height 30
